Goal: Task Accomplishment & Management: Use online tool/utility

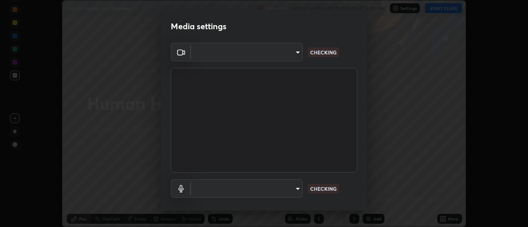
scroll to position [43, 0]
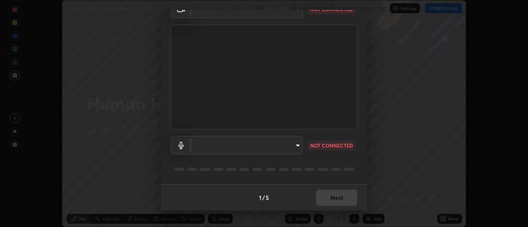
type input "fdf0122543ae5d46c2f8875dbcba14bf7011b669d8ae203f8d69d65b20255b81"
type input "default"
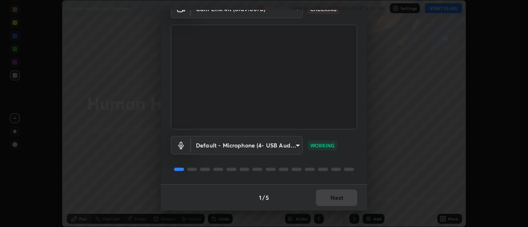
click at [338, 199] on div "1 / 5 Next" at bounding box center [264, 197] width 206 height 26
click at [340, 198] on button "Next" at bounding box center [336, 198] width 41 height 17
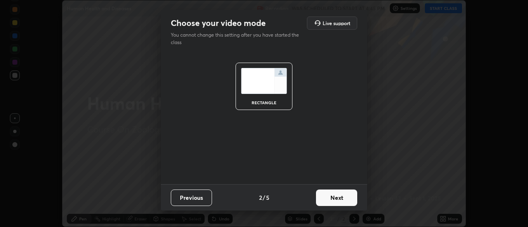
click at [342, 200] on button "Next" at bounding box center [336, 198] width 41 height 17
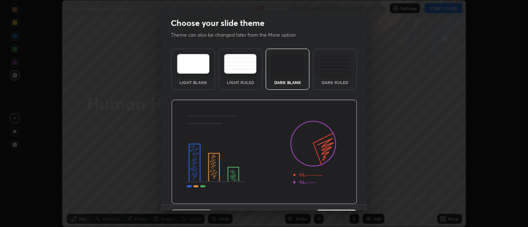
click at [340, 72] on img at bounding box center [335, 64] width 33 height 20
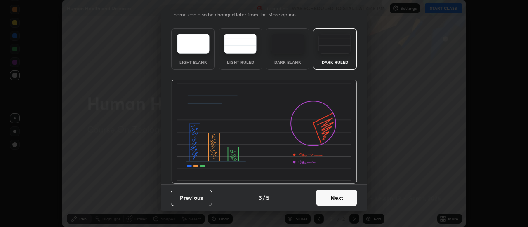
click at [337, 196] on button "Next" at bounding box center [336, 198] width 41 height 17
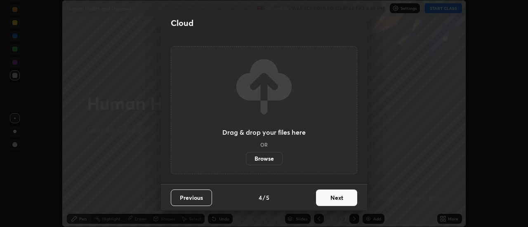
click at [345, 196] on button "Next" at bounding box center [336, 198] width 41 height 17
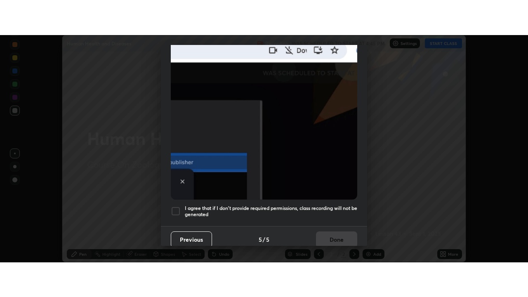
scroll to position [212, 0]
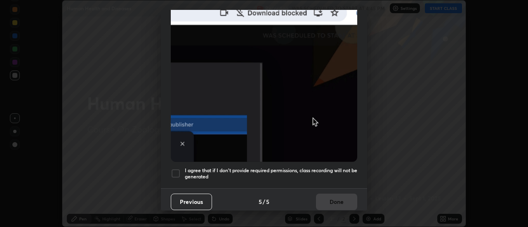
click at [180, 169] on div at bounding box center [176, 174] width 10 height 10
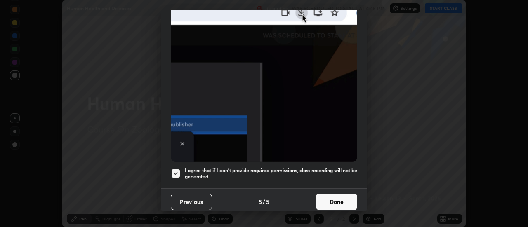
click at [340, 196] on button "Done" at bounding box center [336, 202] width 41 height 17
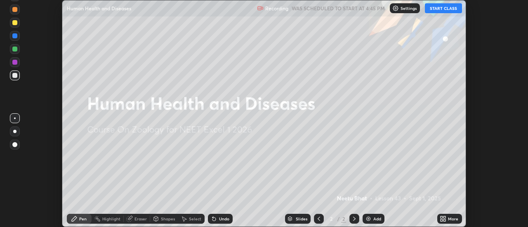
click at [448, 219] on div "More" at bounding box center [453, 219] width 10 height 4
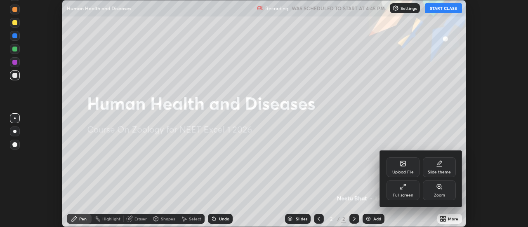
click at [409, 189] on div "Full screen" at bounding box center [403, 191] width 33 height 20
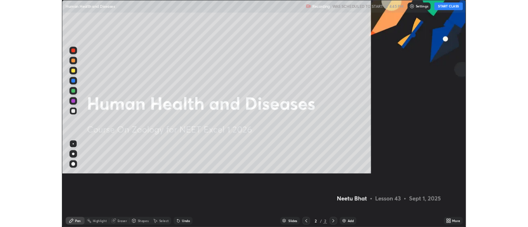
scroll to position [297, 528]
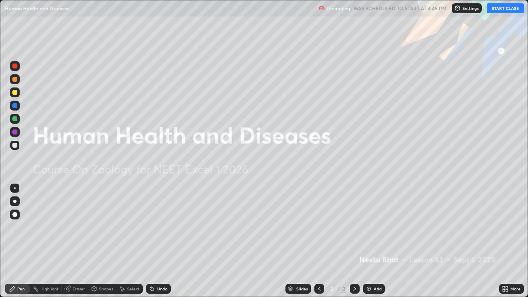
click at [502, 10] on button "START CLASS" at bounding box center [505, 8] width 37 height 10
click at [371, 227] on div "Add" at bounding box center [374, 289] width 22 height 10
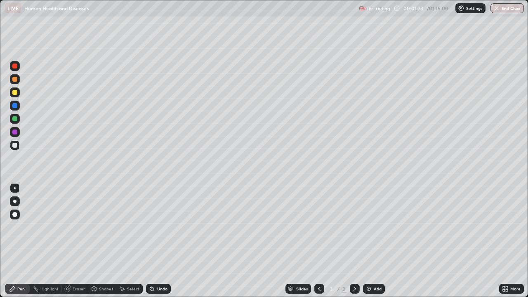
click at [18, 147] on div at bounding box center [15, 145] width 10 height 10
click at [14, 147] on div at bounding box center [14, 145] width 5 height 5
click at [16, 94] on div at bounding box center [14, 92] width 5 height 5
click at [369, 227] on img at bounding box center [369, 289] width 7 height 7
click at [15, 201] on div at bounding box center [14, 201] width 3 height 3
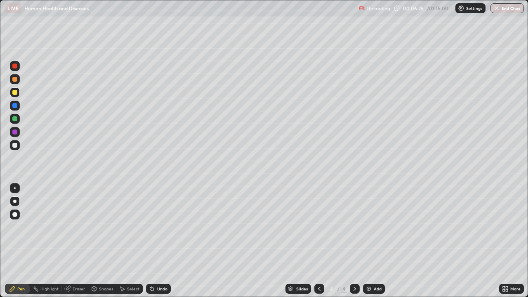
click at [15, 145] on div at bounding box center [14, 145] width 5 height 5
click at [74, 227] on div "Eraser" at bounding box center [79, 289] width 12 height 4
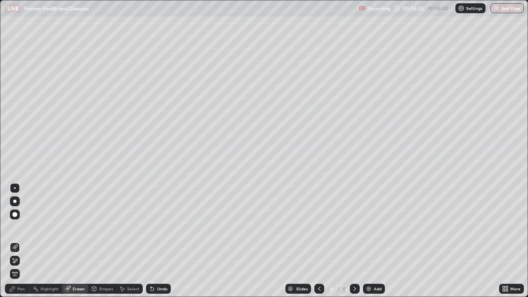
click at [20, 227] on div "Pen" at bounding box center [20, 289] width 7 height 4
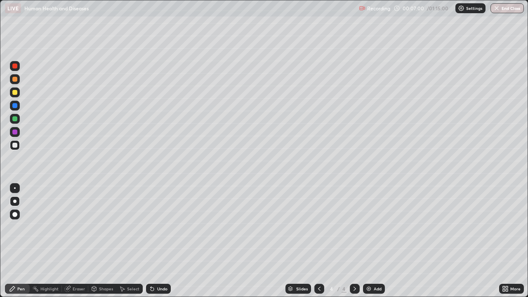
click at [15, 93] on div at bounding box center [14, 92] width 5 height 5
click at [15, 147] on div at bounding box center [14, 145] width 5 height 5
click at [18, 123] on div at bounding box center [15, 119] width 10 height 10
click at [374, 227] on div "Add" at bounding box center [378, 289] width 8 height 4
click at [18, 144] on div at bounding box center [15, 145] width 10 height 10
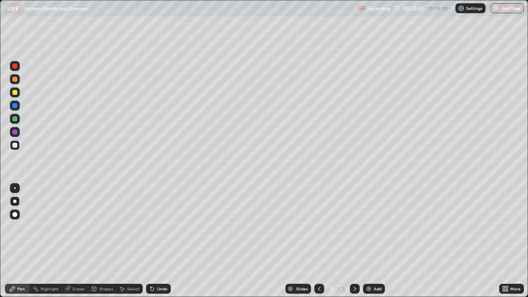
click at [507, 227] on icon at bounding box center [507, 290] width 2 height 2
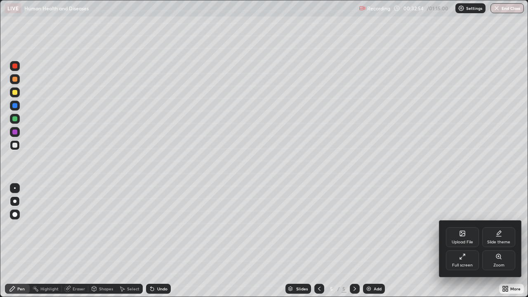
click at [466, 227] on div "Full screen" at bounding box center [462, 261] width 33 height 20
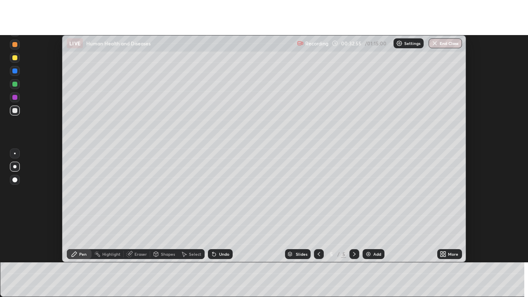
scroll to position [41042, 40741]
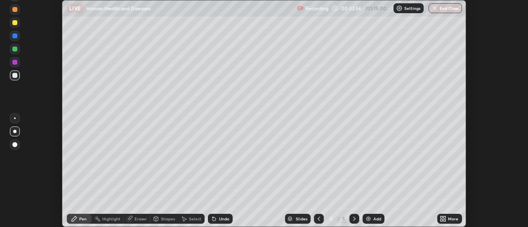
click at [487, 33] on div "Setting up your live class" at bounding box center [264, 113] width 528 height 227
click at [441, 218] on icon at bounding box center [442, 218] width 2 height 2
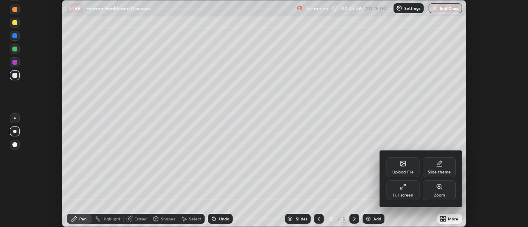
click at [402, 191] on div "Full screen" at bounding box center [403, 191] width 33 height 20
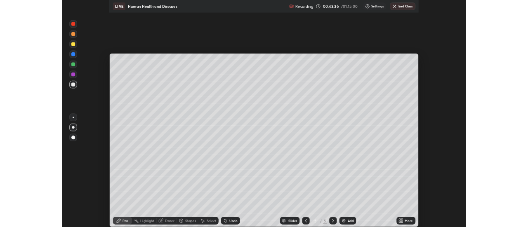
scroll to position [297, 528]
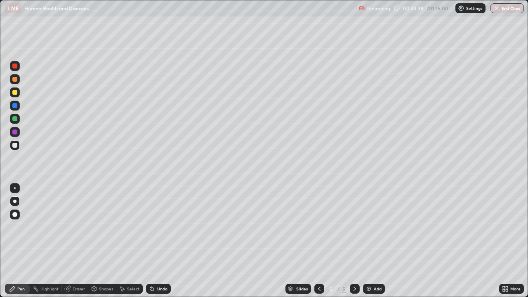
click at [366, 227] on img at bounding box center [369, 289] width 7 height 7
click at [510, 227] on div "More" at bounding box center [511, 289] width 25 height 10
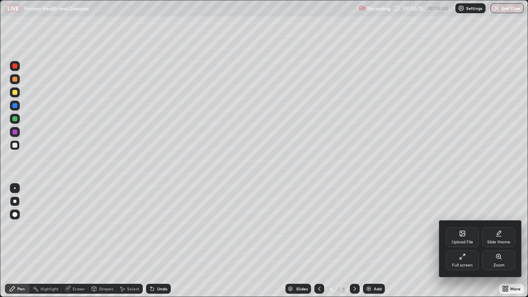
click at [465, 227] on div "Full screen" at bounding box center [462, 265] width 21 height 4
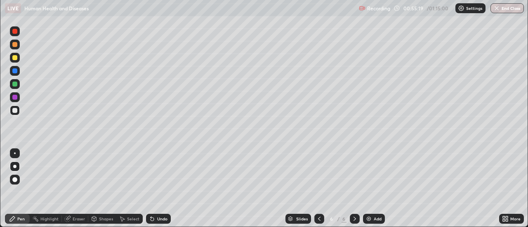
scroll to position [41042, 40741]
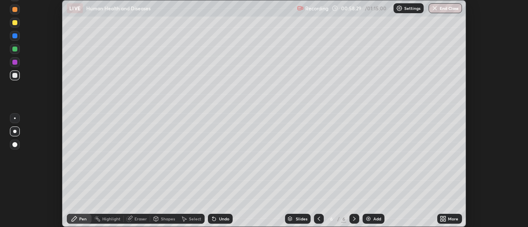
click at [449, 9] on button "End Class" at bounding box center [445, 8] width 33 height 10
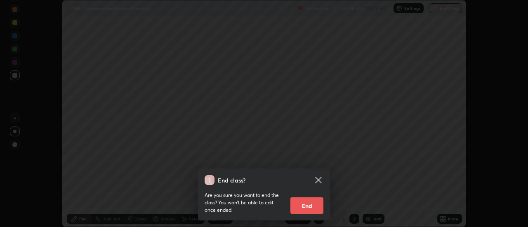
click at [314, 201] on button "End" at bounding box center [307, 206] width 33 height 17
